Goal: Task Accomplishment & Management: Manage account settings

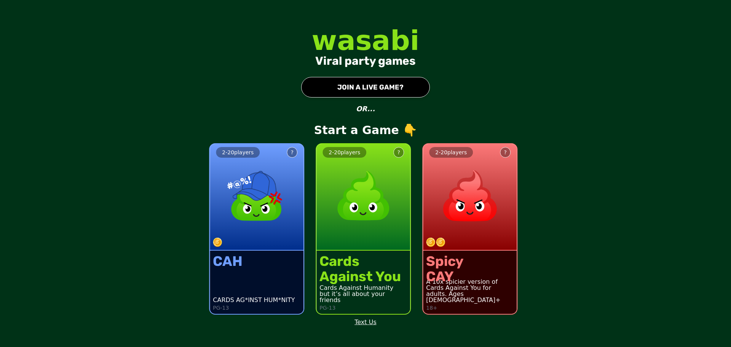
drag, startPoint x: 378, startPoint y: 237, endPoint x: 384, endPoint y: 233, distance: 7.2
click at [382, 234] on div "2 - 20 players ?" at bounding box center [363, 197] width 94 height 107
click at [336, 270] on div "Against You" at bounding box center [359, 276] width 81 height 15
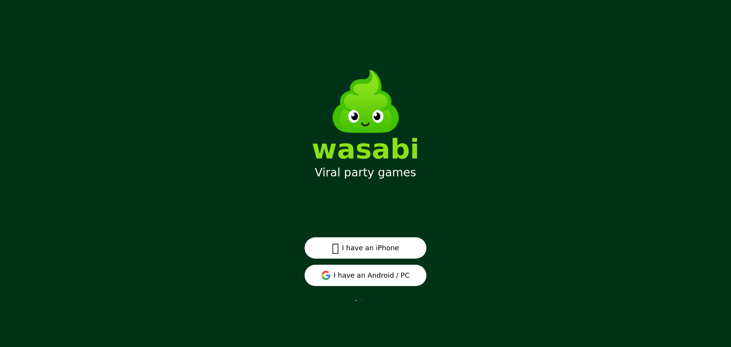
click at [386, 279] on button "I have an Android / PC" at bounding box center [365, 274] width 122 height 21
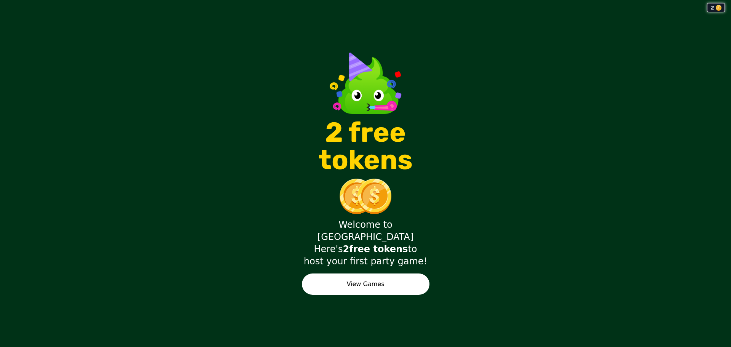
click at [361, 277] on button "View Games" at bounding box center [365, 283] width 127 height 21
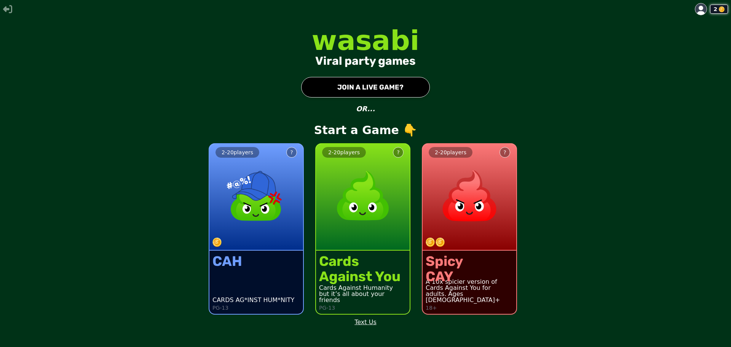
click at [360, 201] on img at bounding box center [362, 195] width 67 height 67
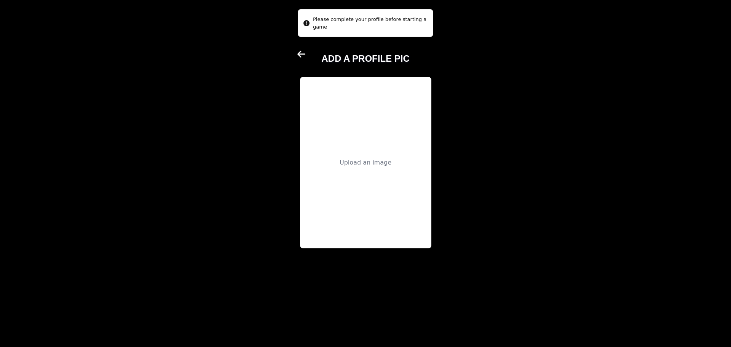
click at [307, 59] on div "ADD A PROFILE PIC" at bounding box center [365, 55] width 131 height 18
click at [297, 61] on div "ADD A PROFILE PIC Upload an image" at bounding box center [365, 173] width 143 height 254
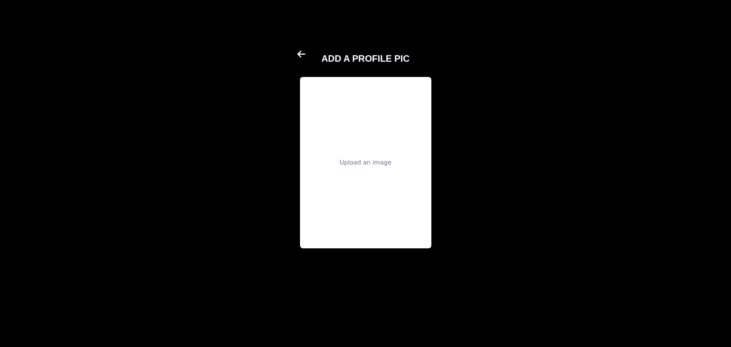
click at [300, 57] on icon at bounding box center [301, 54] width 8 height 7
